Goal: Communication & Community: Answer question/provide support

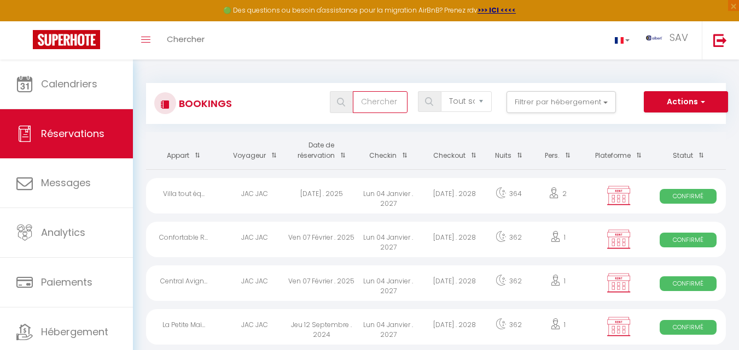
click at [384, 97] on input "text" at bounding box center [380, 102] width 55 height 22
type input "sofyan"
select select
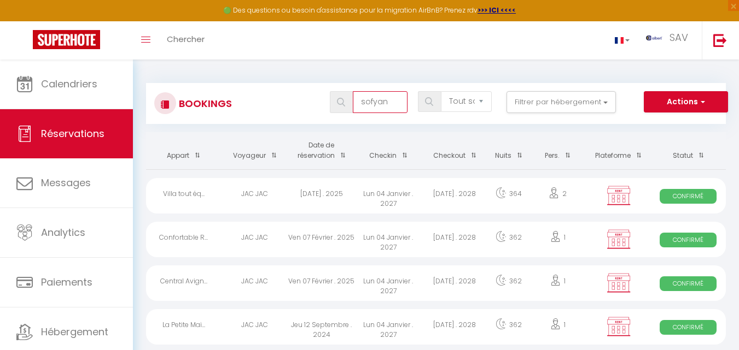
select select
type input "sofyane"
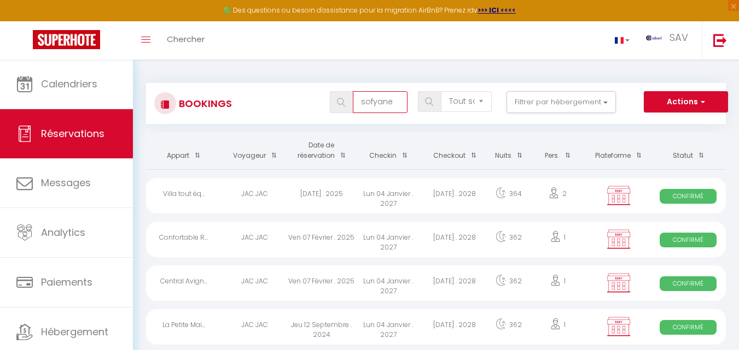
select select
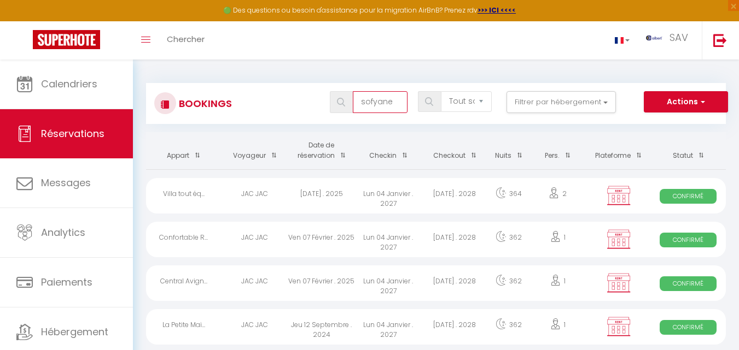
select select
type input "sofyane"
select select
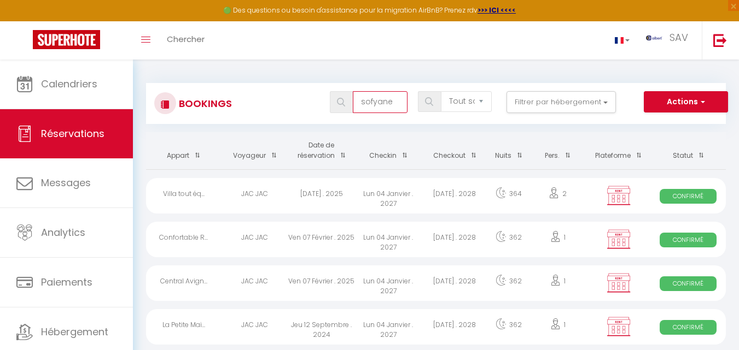
select select
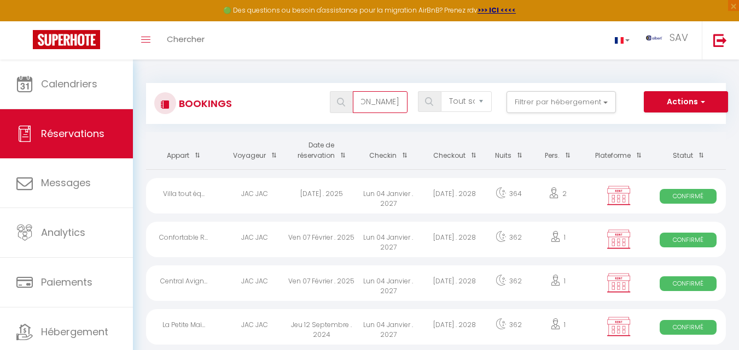
scroll to position [0, 39]
type input "[PERSON_NAME]"
click at [350, 103] on span at bounding box center [341, 102] width 23 height 22
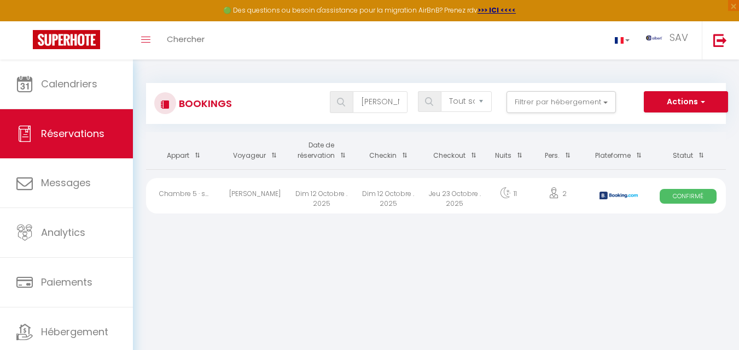
click at [387, 191] on div "Dim 12 Octobre . 2025" at bounding box center [388, 196] width 67 height 36
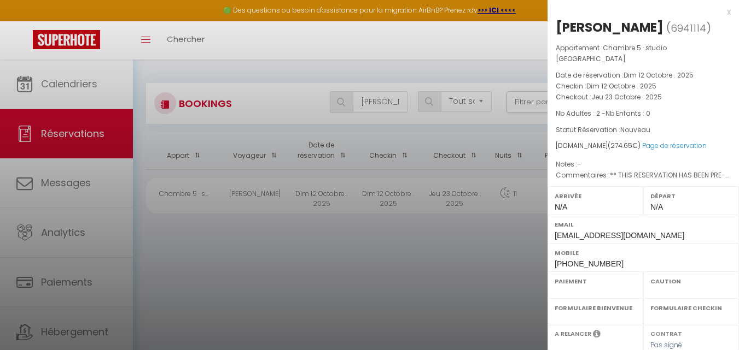
select select "OK"
select select "KO"
select select "0"
select select "1"
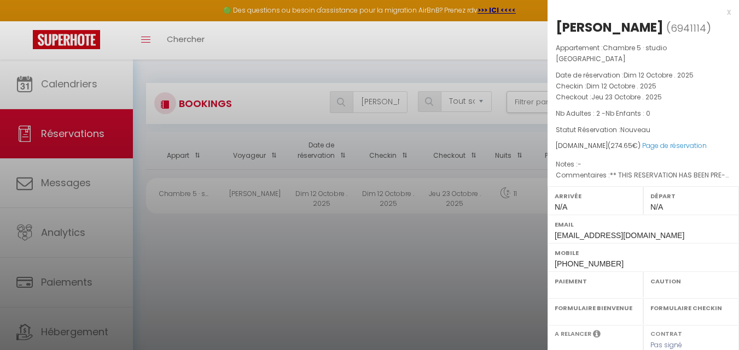
select select
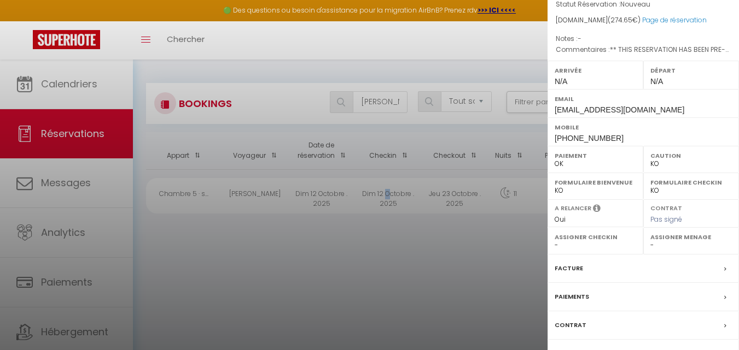
scroll to position [204, 0]
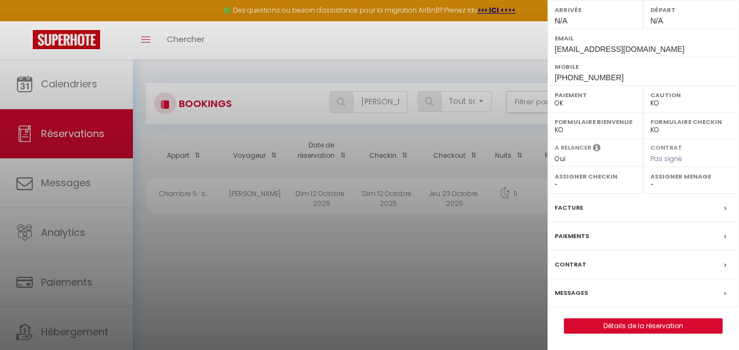
click at [583, 298] on label "Messages" at bounding box center [570, 293] width 33 height 11
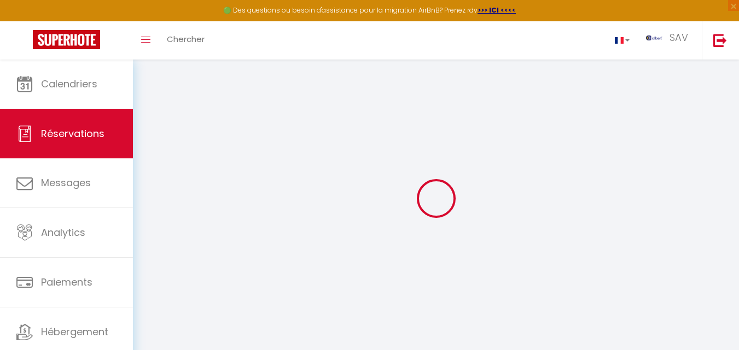
drag, startPoint x: 575, startPoint y: 298, endPoint x: 626, endPoint y: 266, distance: 61.0
click at [626, 266] on div at bounding box center [435, 199] width 579 height 252
select select
checkbox input "false"
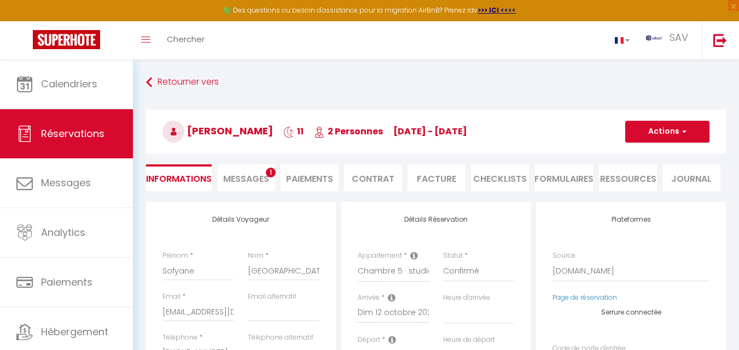
select select
checkbox input "false"
type textarea "** THIS RESERVATION HAS BEEN PRE-PAID ** BOOKING NOTE : Payment charge is EUR 3…"
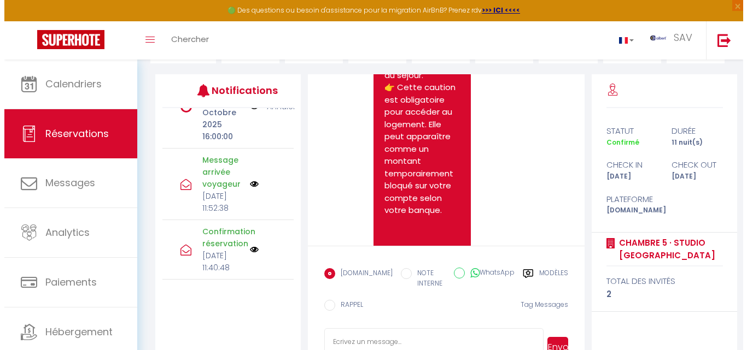
scroll to position [111, 0]
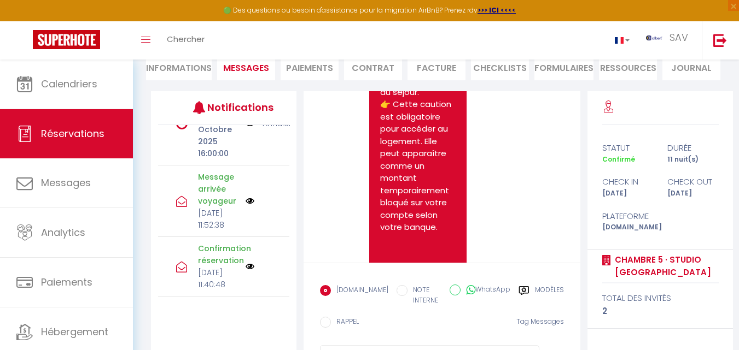
click at [245, 197] on img at bounding box center [249, 201] width 9 height 9
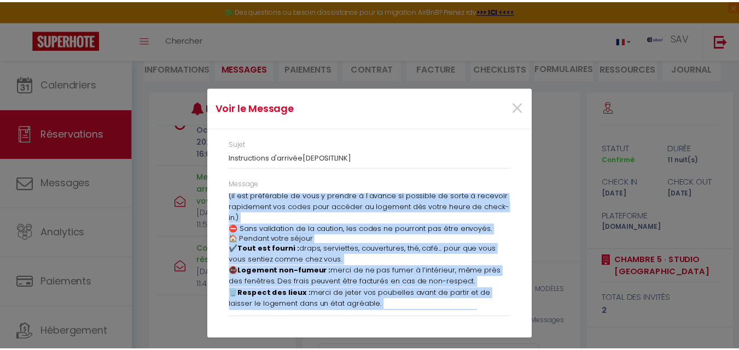
scroll to position [0, 0]
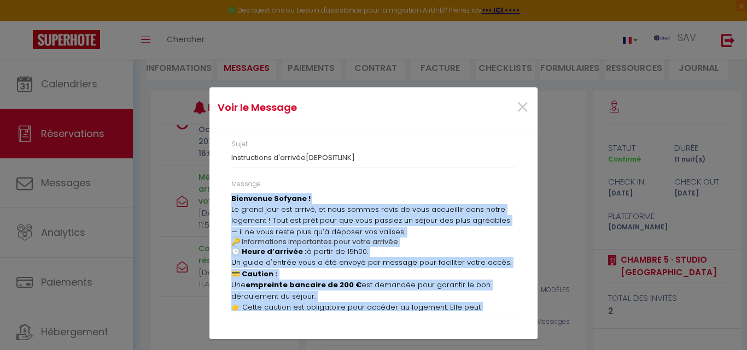
drag, startPoint x: 286, startPoint y: 302, endPoint x: 230, endPoint y: 202, distance: 115.3
click at [230, 202] on div "Message Bienvenue Sofyane ! Le grand jour est arrivé, et nous sommes ravis de v…" at bounding box center [373, 253] width 298 height 149
copy div "Loremipsu Dolorsi ! Am conse adip eli seddoe, te inci utlabo etdol ma aliq enim…"
click at [522, 104] on span "×" at bounding box center [523, 107] width 14 height 33
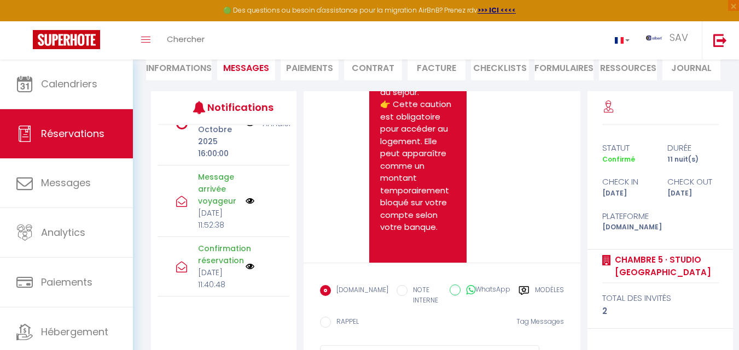
scroll to position [166, 0]
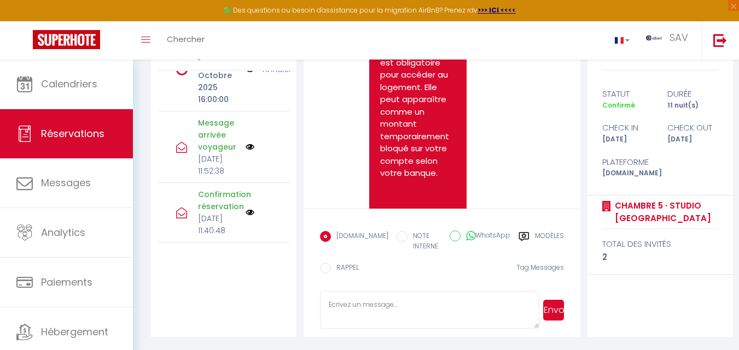
paste textarea "Loremipsu Dolorsi ! Am conse adip eli seddoe, te inci utlabo etdol ma aliq enim…"
type textarea "Loremipsu Dolorsi ! Am conse adip eli seddoe, te inci utlabo etdol ma aliq enim…"
click at [558, 306] on button "Envoyer" at bounding box center [553, 310] width 21 height 21
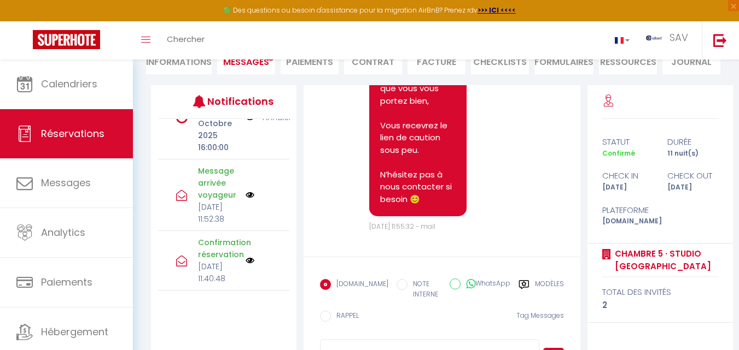
scroll to position [5543, 0]
